Goal: Information Seeking & Learning: Find specific fact

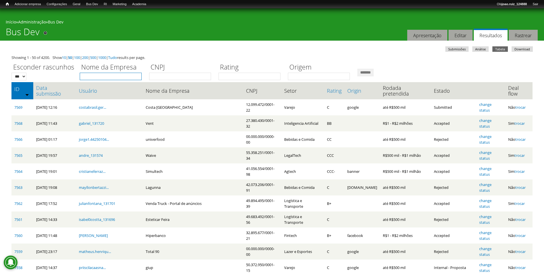
click at [108, 77] on input "Nome da Empresa" at bounding box center [111, 76] width 62 height 7
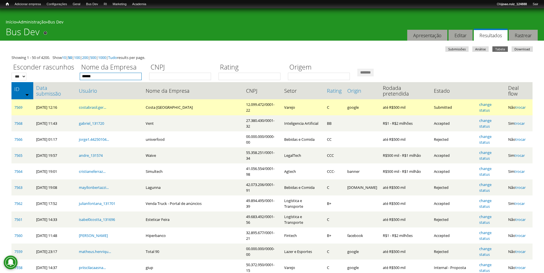
type input "******"
click at [214, 69] on input "*******" at bounding box center [365, 73] width 16 height 8
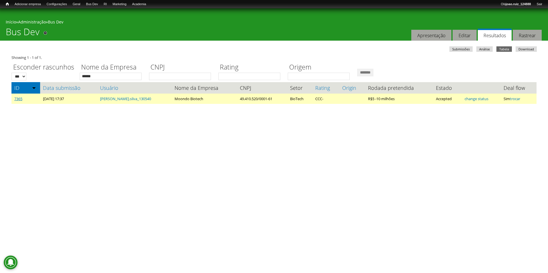
click at [16, 99] on link "7365" at bounding box center [18, 98] width 8 height 5
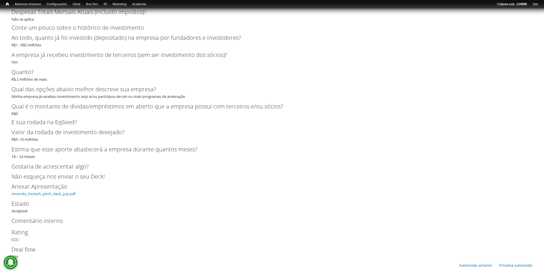
scroll to position [1619, 0]
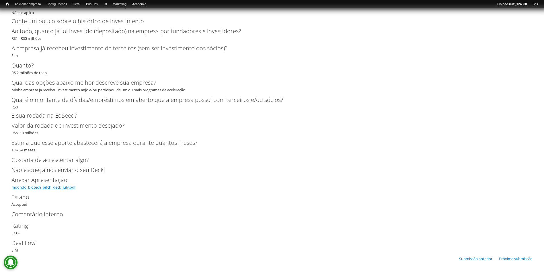
click at [62, 187] on link "moondo_biotech_pitch_deck_july.pdf" at bounding box center [43, 187] width 64 height 5
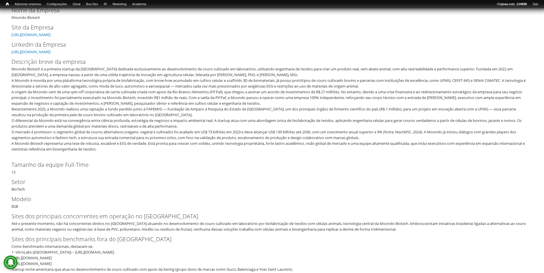
scroll to position [0, 0]
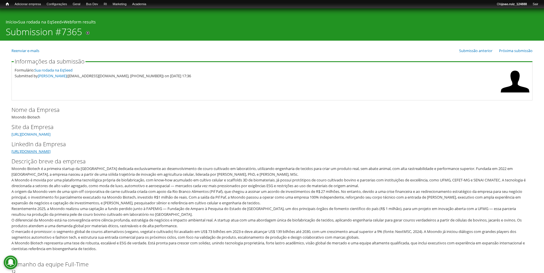
click at [50, 150] on link "[URL][DOMAIN_NAME]" at bounding box center [30, 151] width 39 height 5
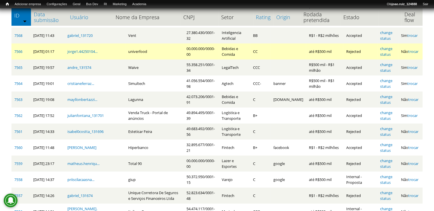
scroll to position [57, 0]
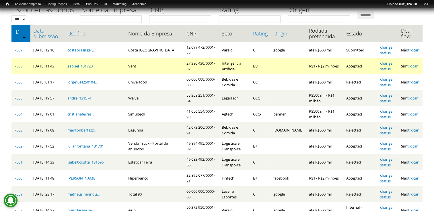
click at [21, 67] on link "7568" at bounding box center [18, 66] width 8 height 5
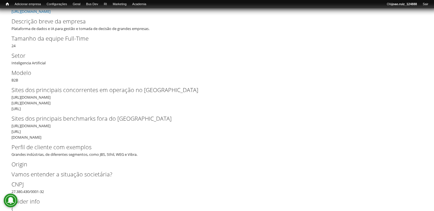
scroll to position [201, 0]
